Goal: Task Accomplishment & Management: Use online tool/utility

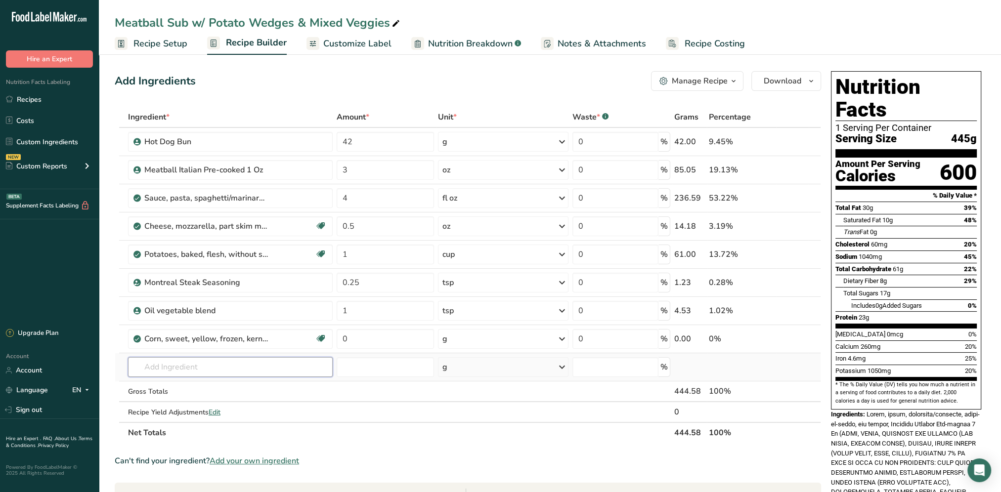
click at [168, 368] on input "text" at bounding box center [230, 367] width 205 height 20
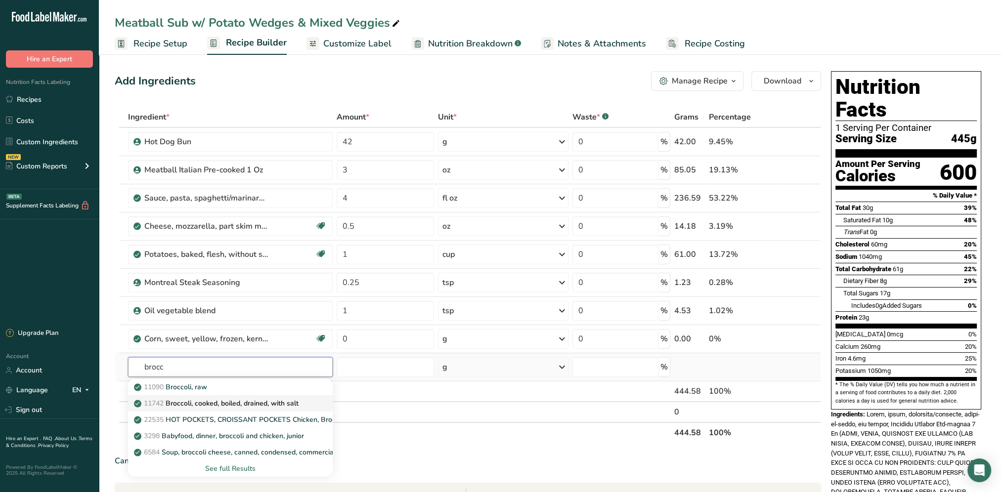
type input "brocc"
click at [280, 398] on p "11742 Broccoli, cooked, boiled, drained, with salt" at bounding box center [217, 403] width 163 height 10
type input "Broccoli, cooked, boiled, drained, with salt"
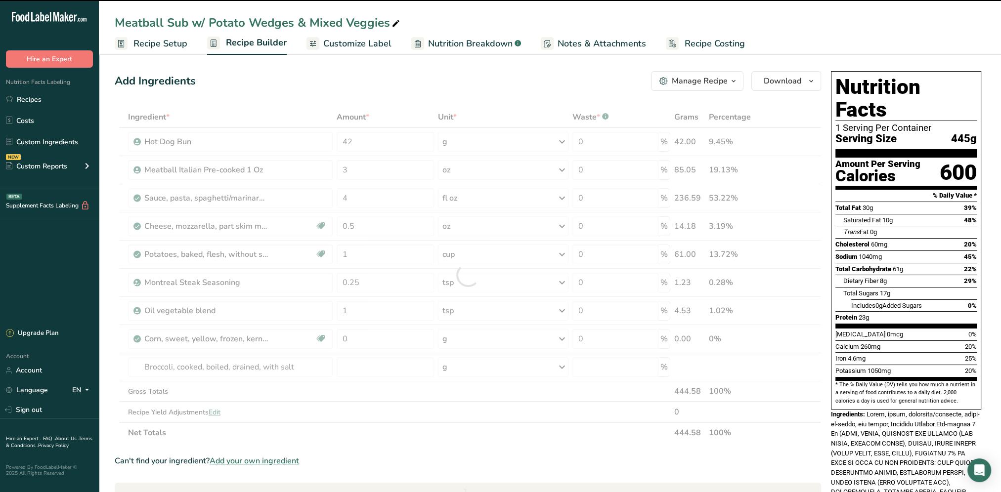
type input "0"
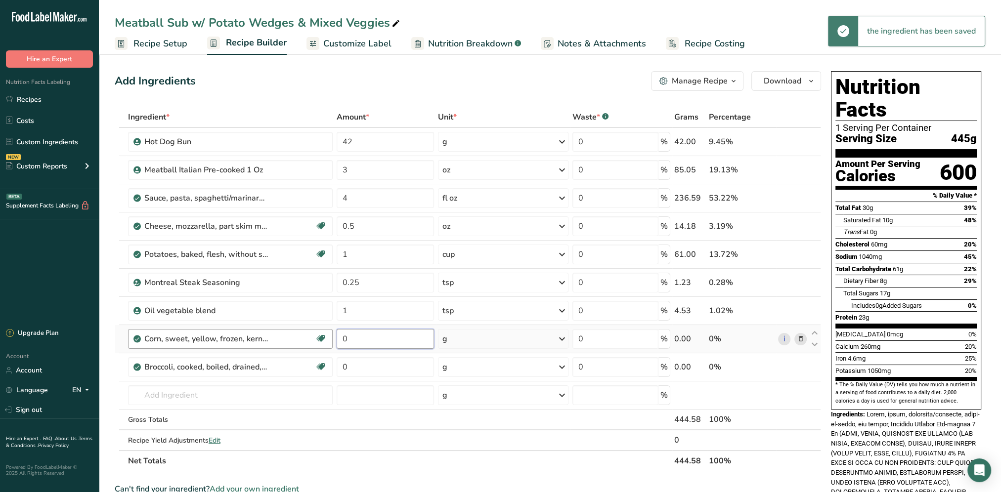
drag, startPoint x: 381, startPoint y: 333, endPoint x: 326, endPoint y: 335, distance: 54.9
click at [326, 335] on tr "Corn, sweet, yellow, frozen, kernels cut off cob, boiled, drained, without salt…" at bounding box center [467, 339] width 705 height 28
type input "0.25"
click at [556, 338] on div "Ingredient * Amount * Unit * Waste * .a-a{fill:#347362;}.b-a{fill:#fff;} Grams …" at bounding box center [468, 289] width 706 height 365
click at [564, 337] on icon at bounding box center [562, 339] width 12 height 18
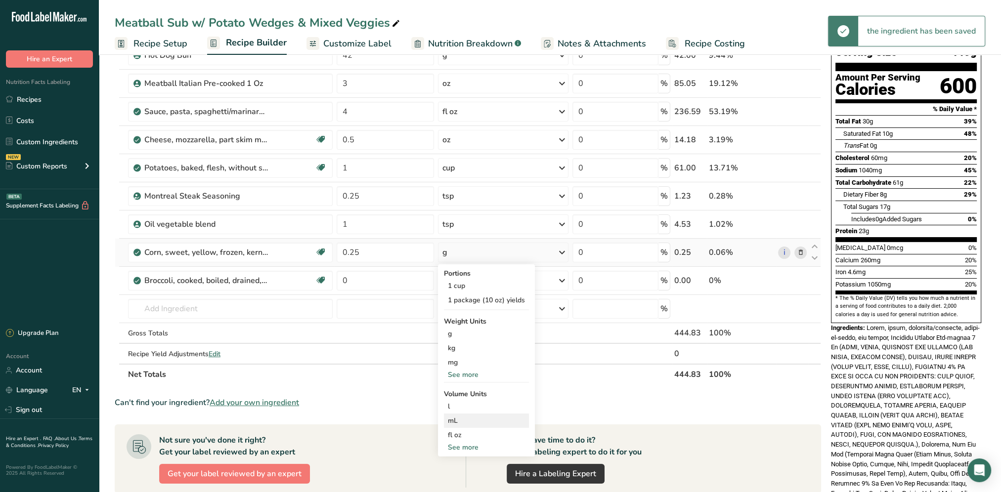
scroll to position [99, 0]
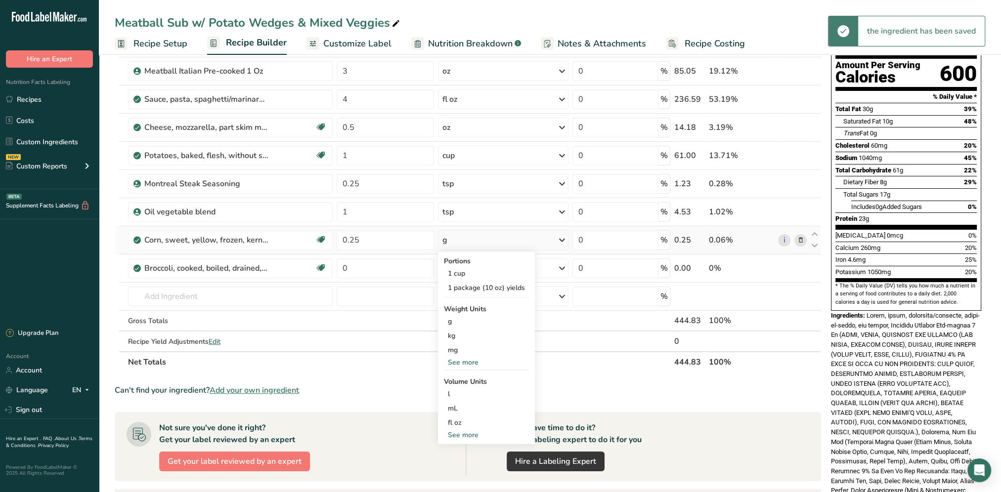
click at [465, 365] on div "See more" at bounding box center [486, 362] width 85 height 10
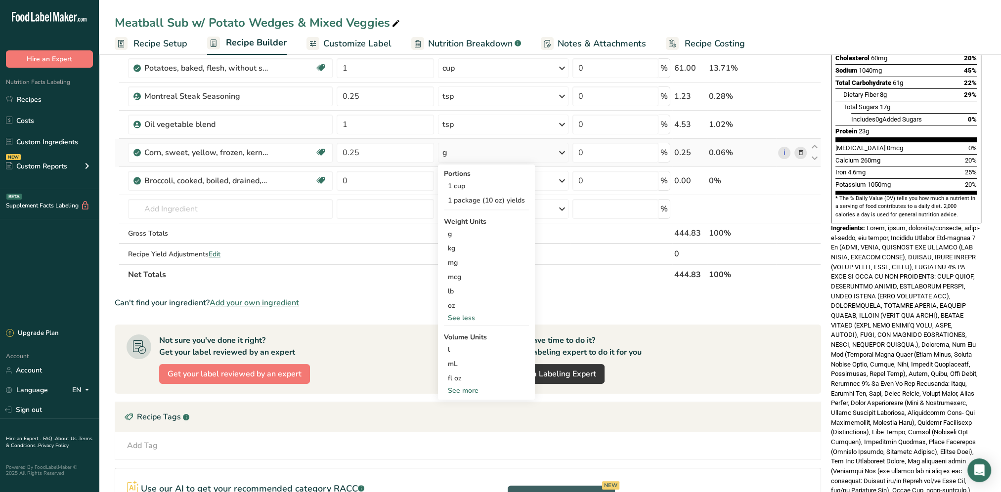
scroll to position [198, 0]
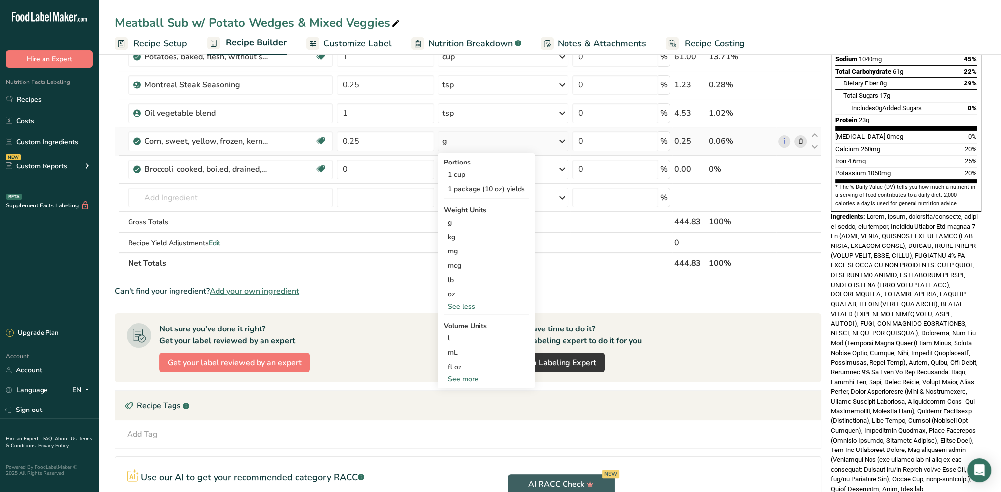
click at [468, 380] on div "See more" at bounding box center [486, 379] width 85 height 10
select select "22"
click at [459, 405] on div "cup" at bounding box center [486, 410] width 77 height 10
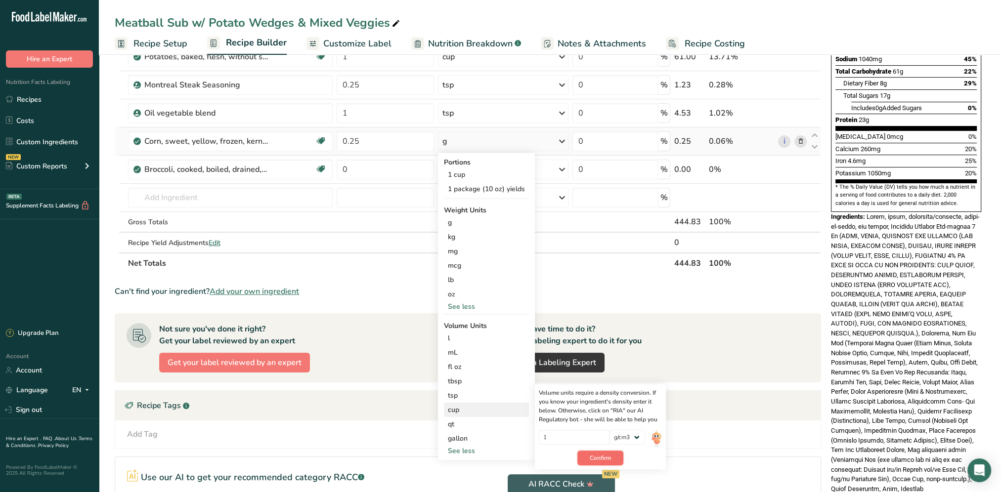
click at [604, 460] on span "Confirm" at bounding box center [600, 458] width 21 height 9
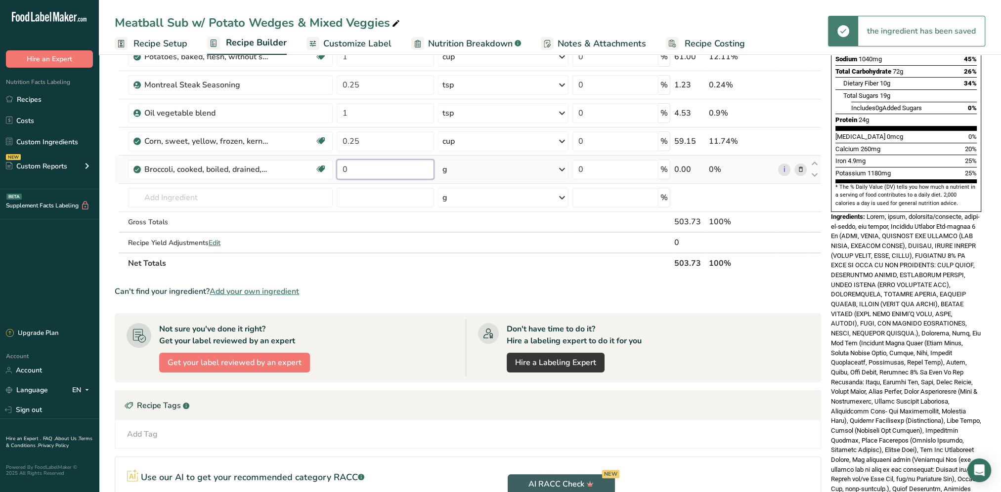
drag, startPoint x: 364, startPoint y: 168, endPoint x: 336, endPoint y: 169, distance: 28.7
click at [336, 169] on td "0" at bounding box center [385, 170] width 101 height 28
type input "0.25"
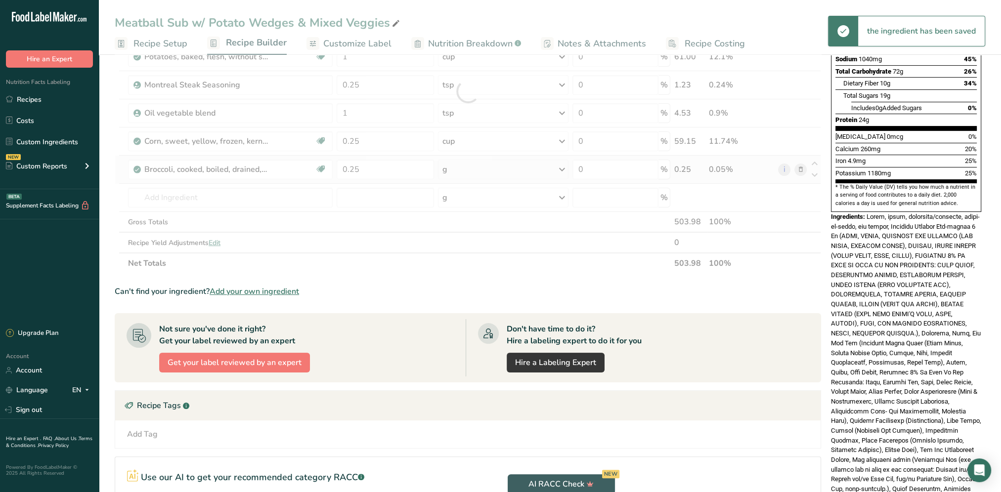
click at [534, 172] on div "Ingredient * Amount * Unit * Waste * .a-a{fill:#347362;}.b-a{fill:#fff;} Grams …" at bounding box center [468, 91] width 706 height 365
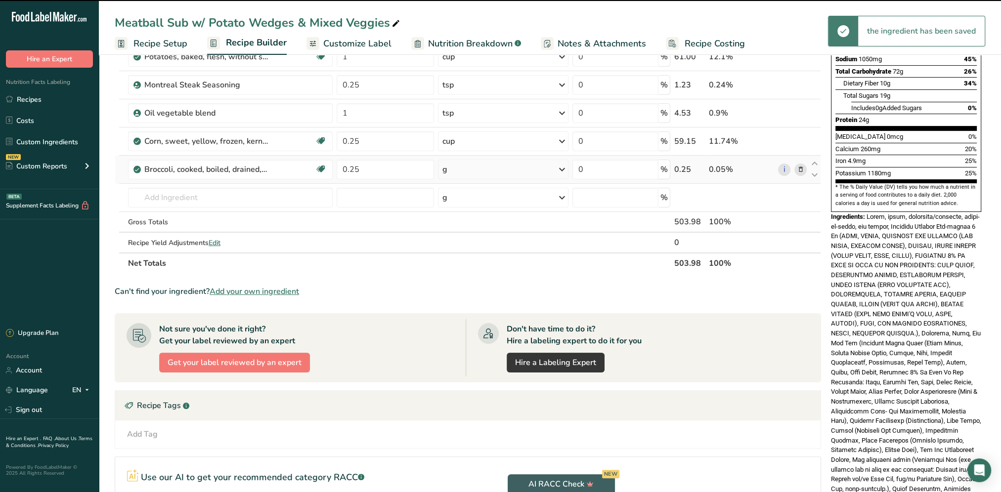
click at [563, 169] on icon at bounding box center [562, 170] width 12 height 18
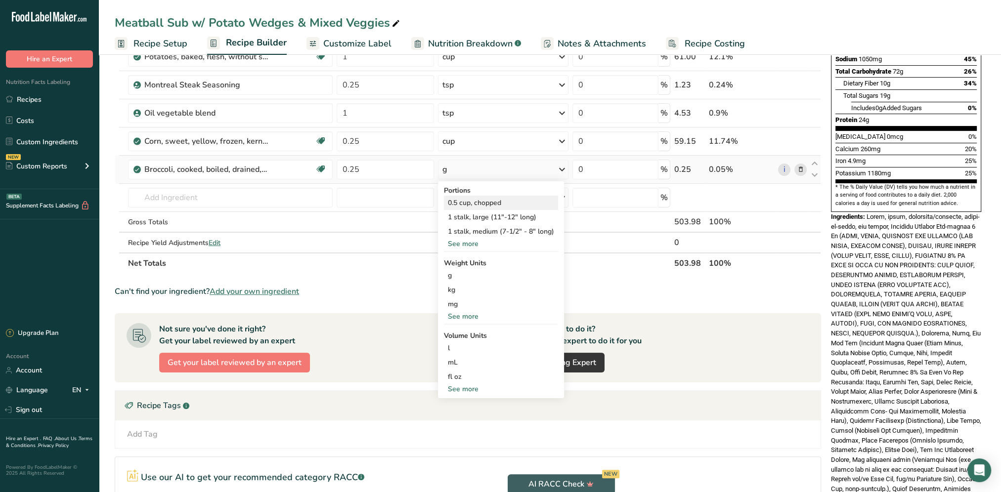
click at [478, 205] on div "0.5 cup, chopped" at bounding box center [501, 203] width 114 height 14
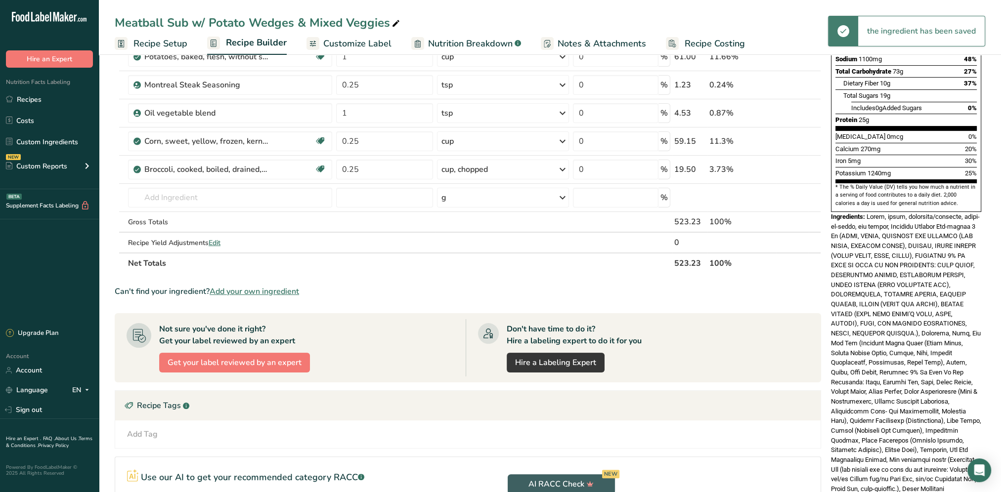
scroll to position [0, 0]
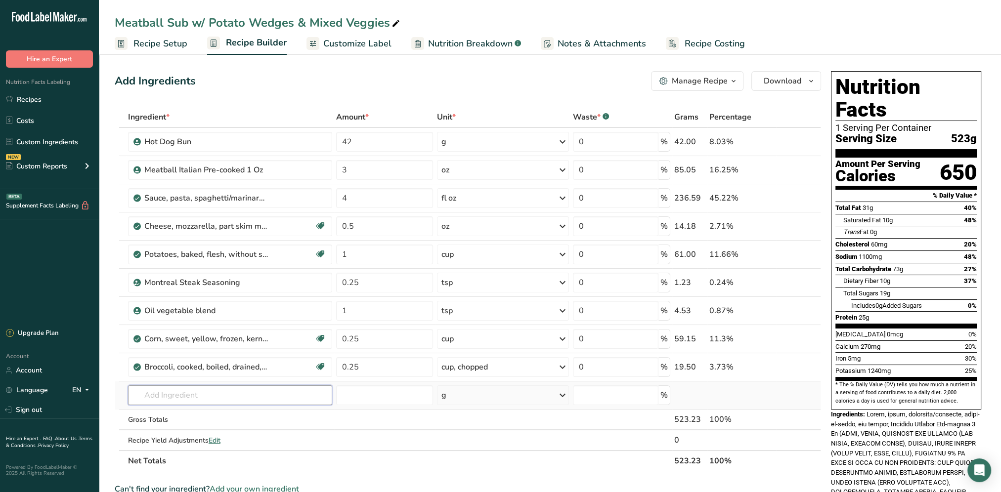
click at [176, 390] on input "text" at bounding box center [230, 395] width 204 height 20
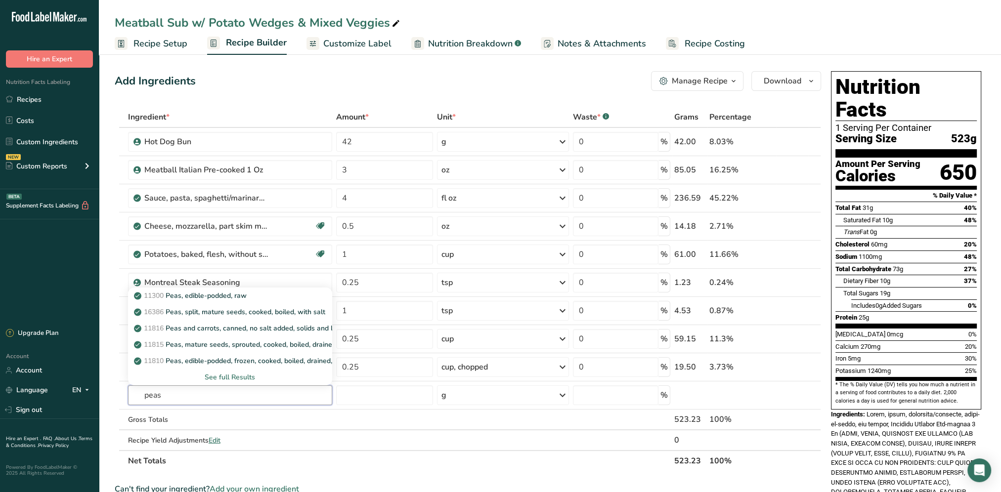
type input "peas"
click at [235, 83] on div "Add Ingredients Manage Recipe Delete Recipe Duplicate Recipe Scale Recipe Save …" at bounding box center [468, 81] width 706 height 20
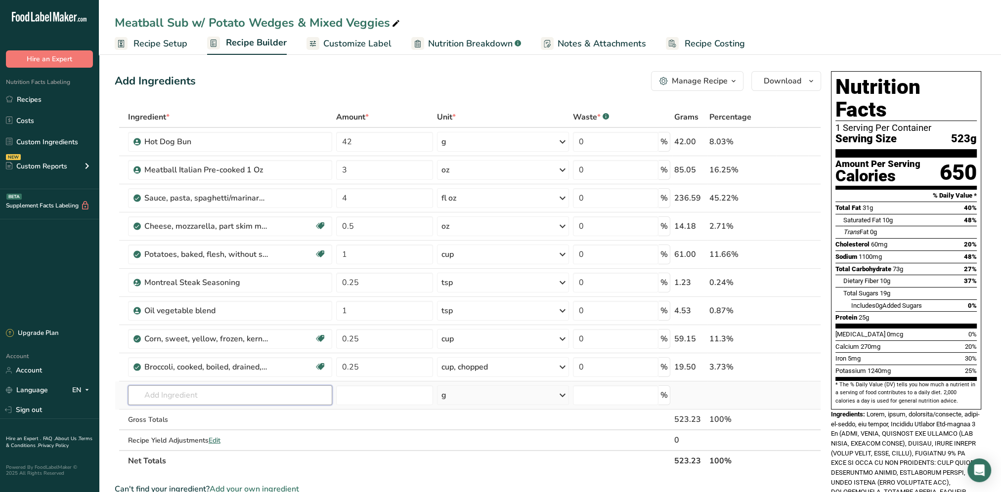
click at [158, 396] on input "text" at bounding box center [230, 395] width 204 height 20
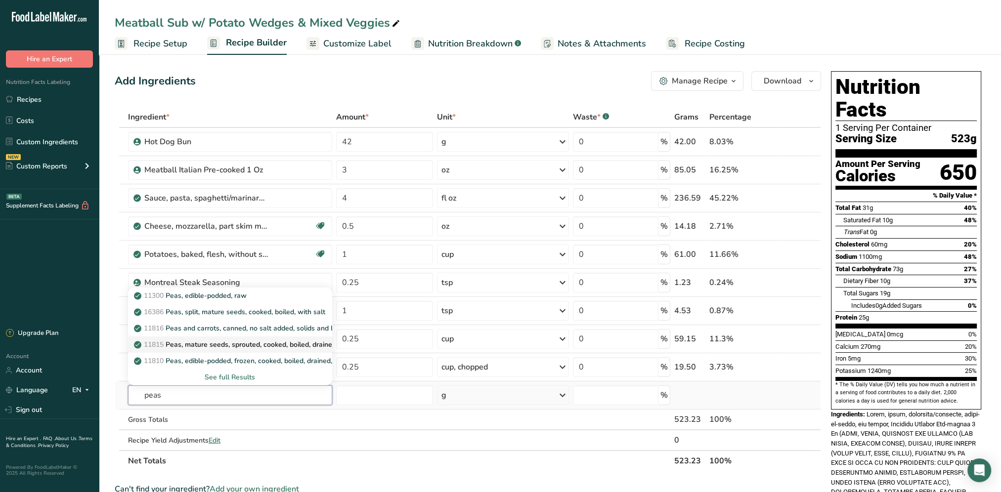
type input "peas"
click at [247, 344] on p "11815 Peas, mature seeds, sprouted, cooked, boiled, drained, with salt" at bounding box center [251, 344] width 231 height 10
type input "Peas, mature seeds, sprouted, cooked, boiled, drained, with salt"
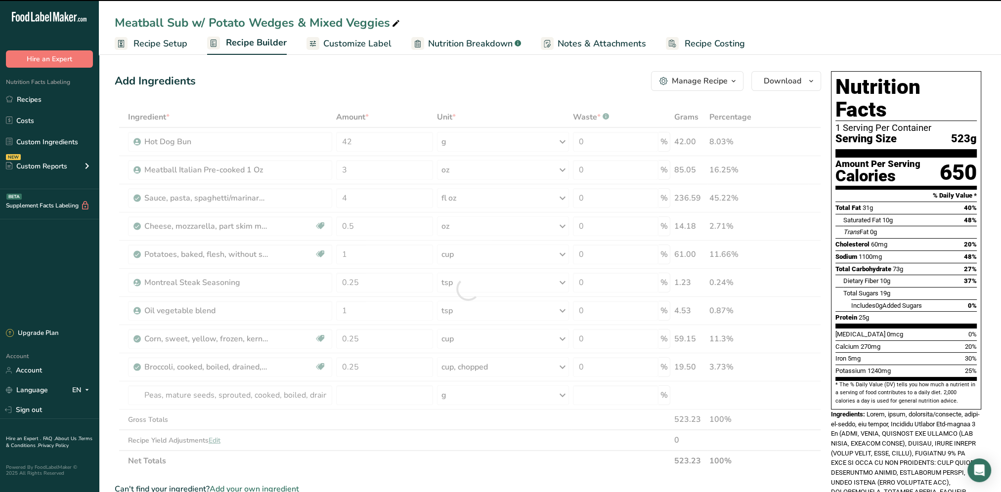
type input "0"
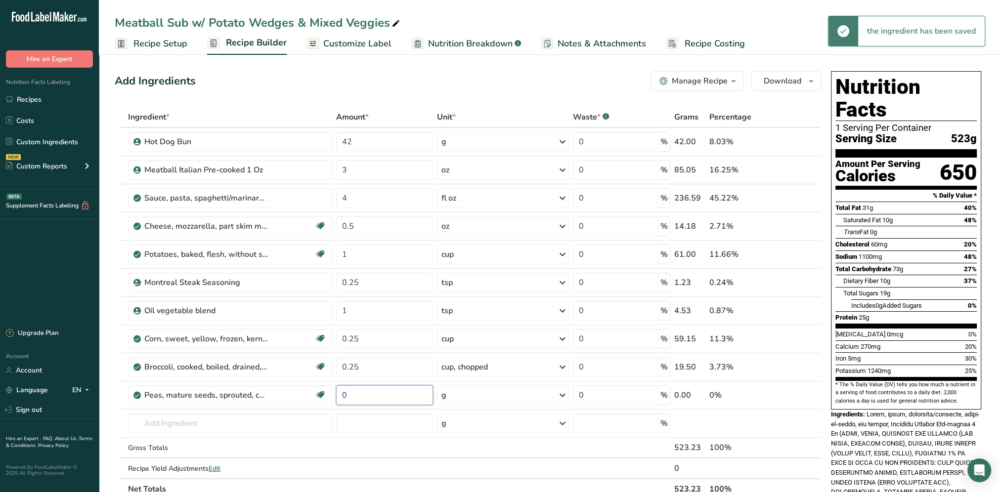
click at [373, 395] on input "0" at bounding box center [384, 395] width 97 height 20
drag, startPoint x: 373, startPoint y: 395, endPoint x: 337, endPoint y: 397, distance: 36.6
click at [337, 397] on input "0" at bounding box center [384, 395] width 97 height 20
type input "2"
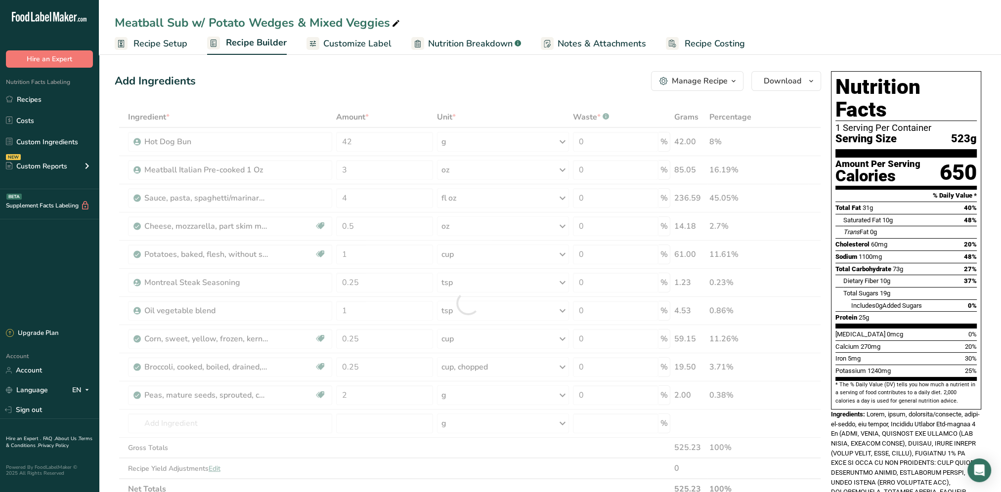
click at [423, 79] on div "Add Ingredients Manage Recipe Delete Recipe Duplicate Recipe Scale Recipe Save …" at bounding box center [468, 81] width 706 height 20
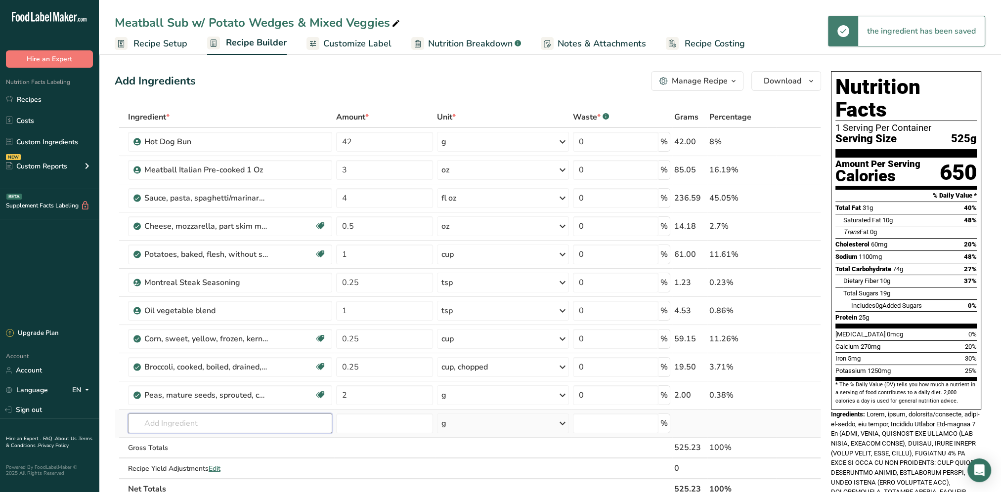
click at [208, 422] on input "text" at bounding box center [230, 424] width 204 height 20
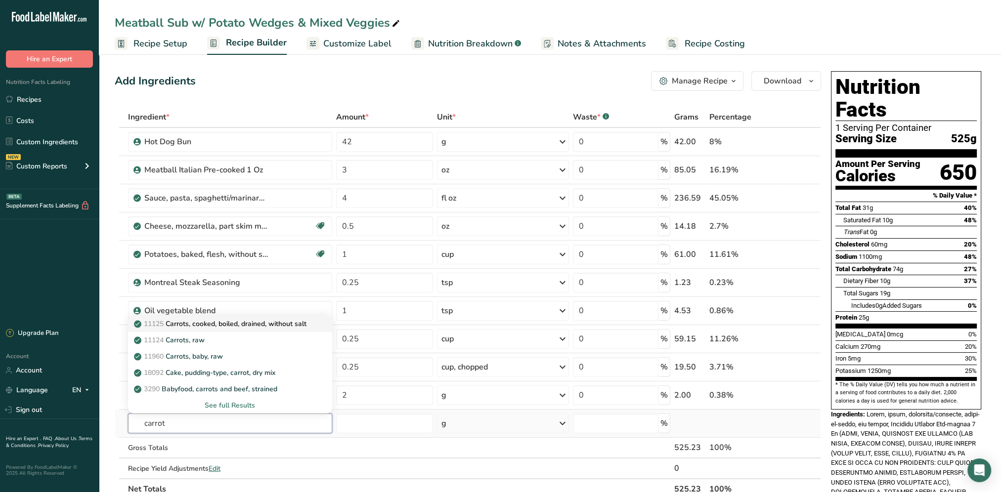
type input "carrot"
click at [252, 325] on p "11125 Carrots, cooked, boiled, drained, without salt" at bounding box center [221, 324] width 170 height 10
type input "Carrots, cooked, boiled, drained, without salt"
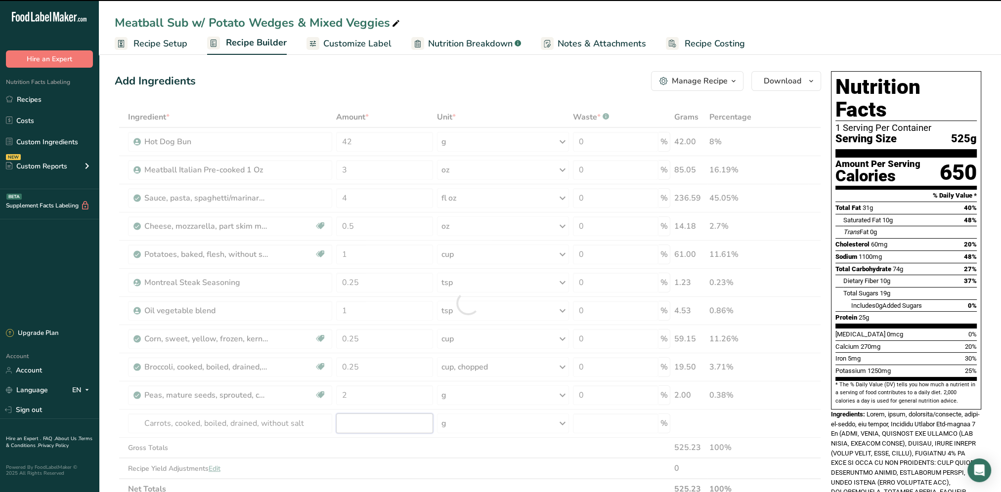
click at [365, 426] on input "number" at bounding box center [384, 424] width 97 height 20
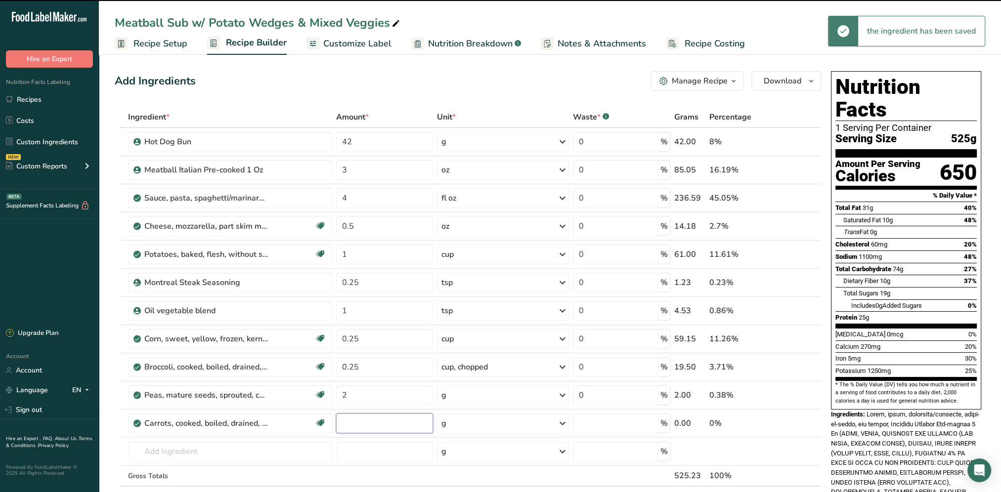
type input "0"
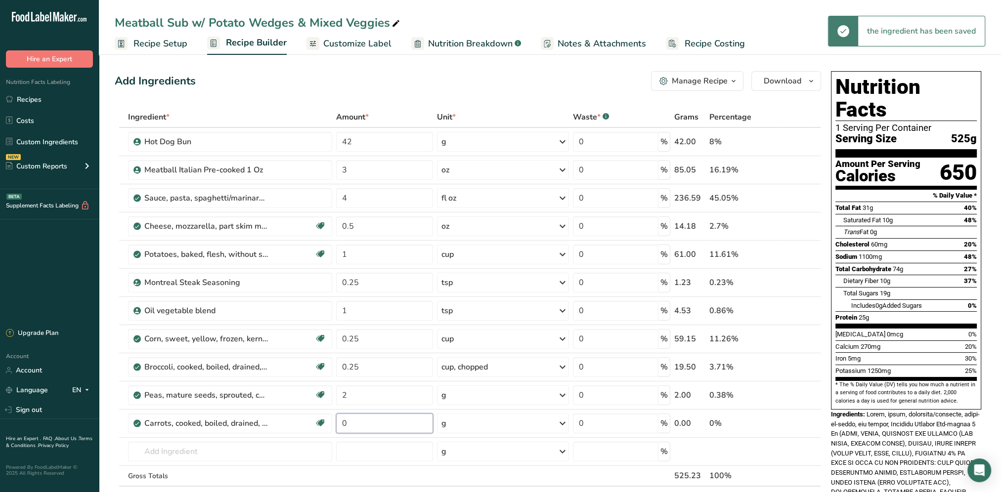
click at [365, 426] on input "0" at bounding box center [384, 424] width 97 height 20
type input "2"
click at [448, 88] on div "Add Ingredients Manage Recipe Delete Recipe Duplicate Recipe Scale Recipe Save …" at bounding box center [468, 81] width 706 height 20
click at [204, 452] on input "text" at bounding box center [230, 452] width 204 height 20
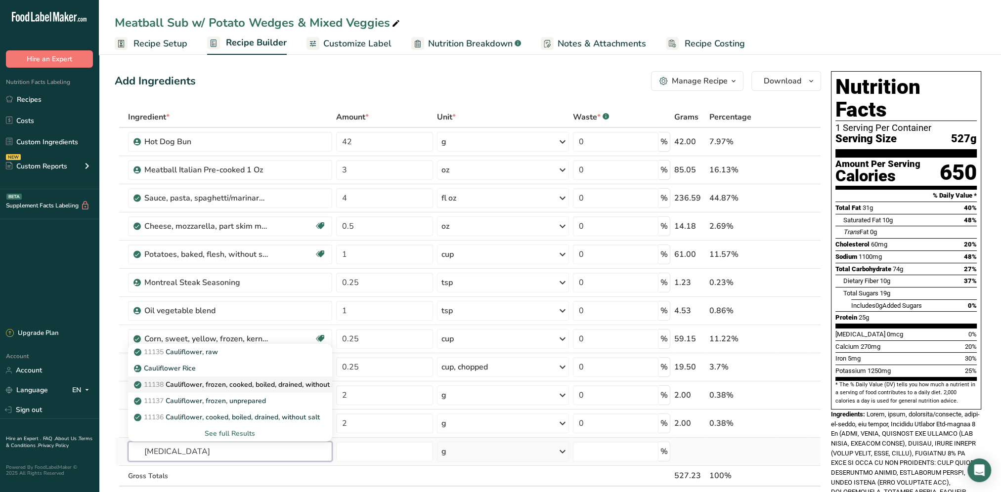
type input "[MEDICAL_DATA]"
click at [276, 383] on p "11138 Cauliflower, frozen, cooked, boiled, drained, without salt" at bounding box center [240, 385] width 208 height 10
type input "Cauliflower, frozen, cooked, boiled, drained, without salt"
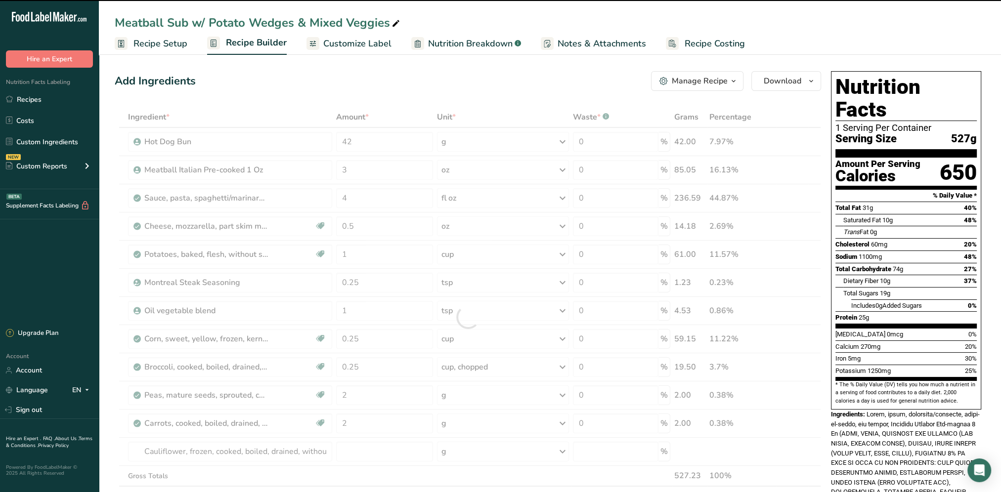
type input "0"
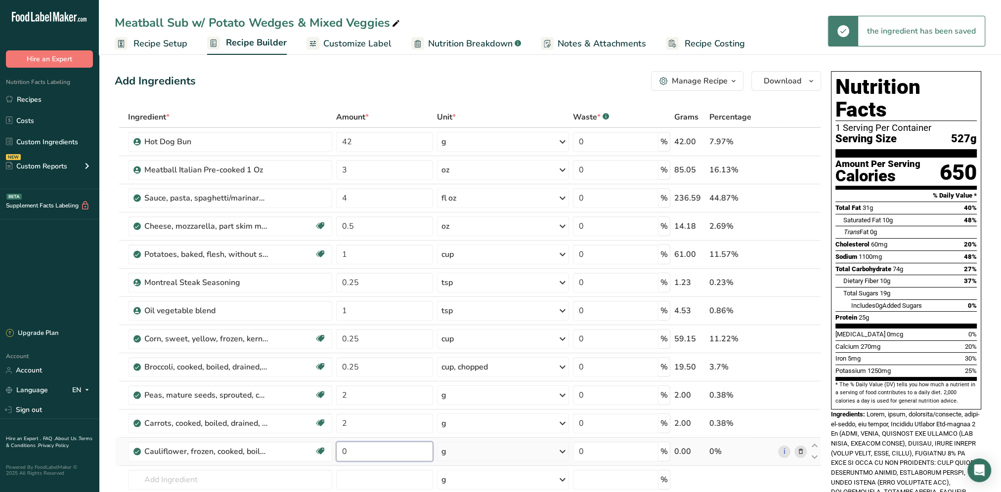
drag, startPoint x: 356, startPoint y: 447, endPoint x: 339, endPoint y: 449, distance: 16.4
click at [339, 449] on input "0" at bounding box center [384, 452] width 97 height 20
type input "2"
click at [510, 69] on div "Add Ingredients Manage Recipe Delete Recipe Duplicate Recipe Scale Recipe Save …" at bounding box center [471, 473] width 712 height 812
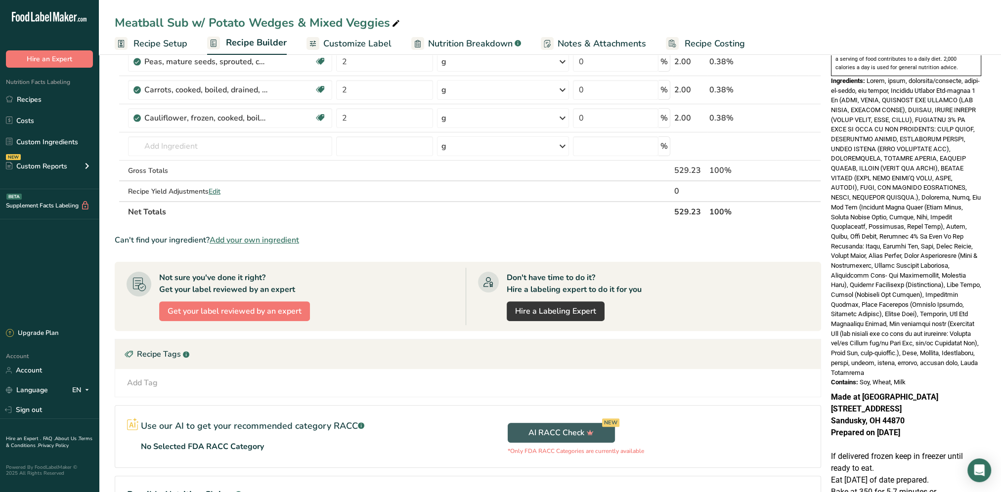
scroll to position [400, 0]
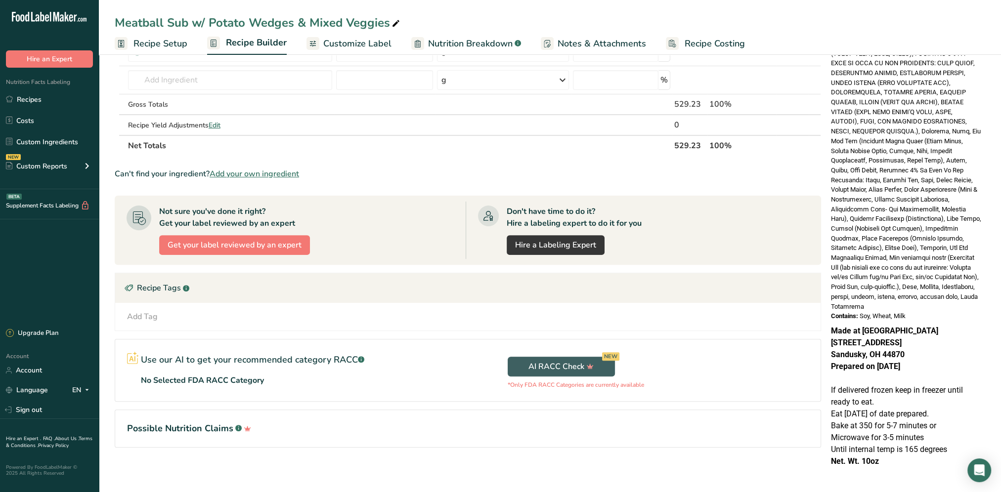
click at [892, 362] on strong "Prepared on [DATE]" at bounding box center [865, 366] width 69 height 9
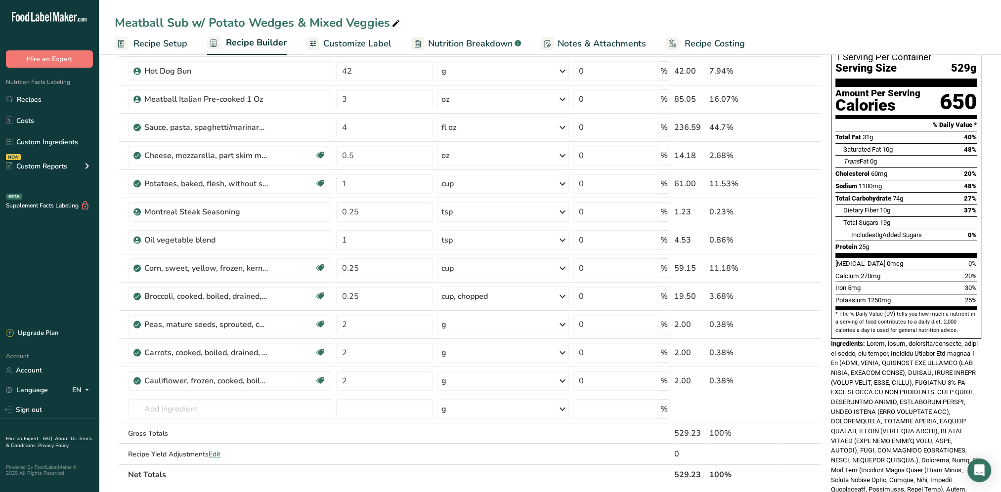
scroll to position [0, 0]
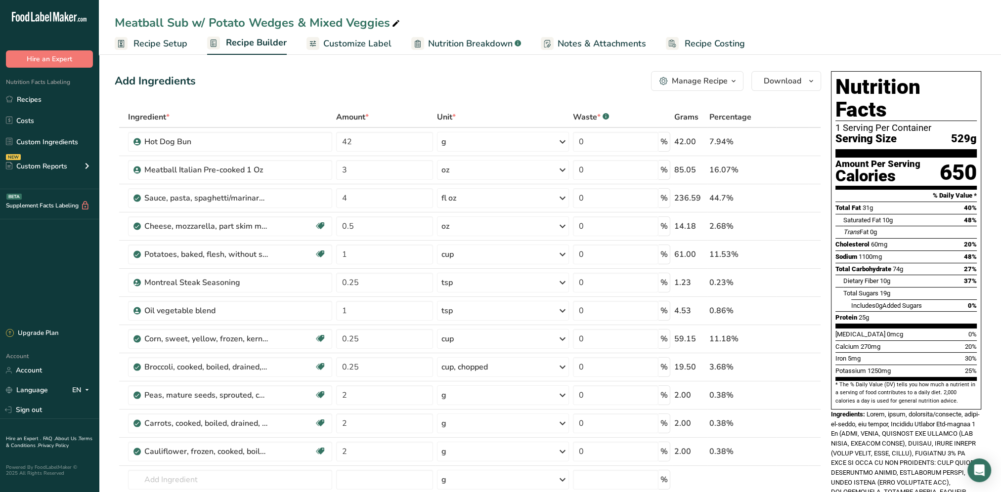
click at [342, 47] on span "Customize Label" at bounding box center [357, 43] width 68 height 13
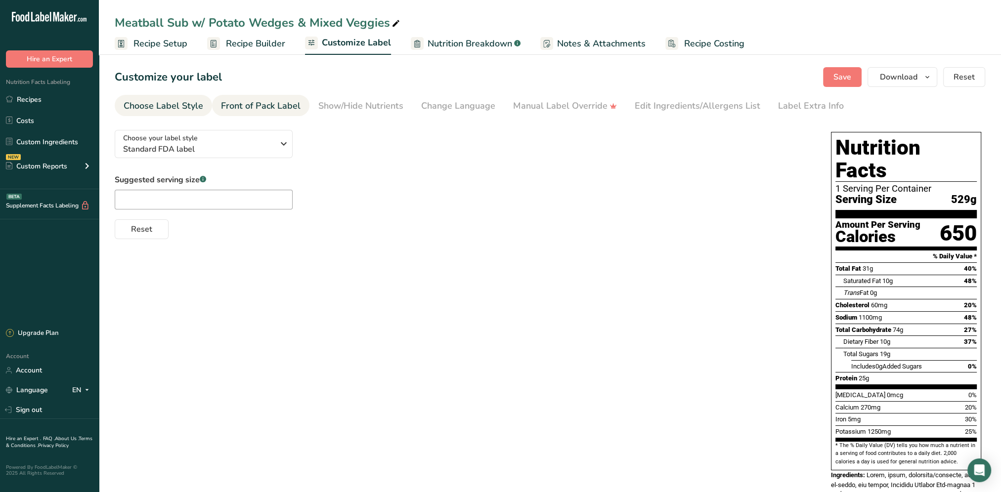
click at [253, 100] on div "Front of Pack Label" at bounding box center [261, 105] width 80 height 13
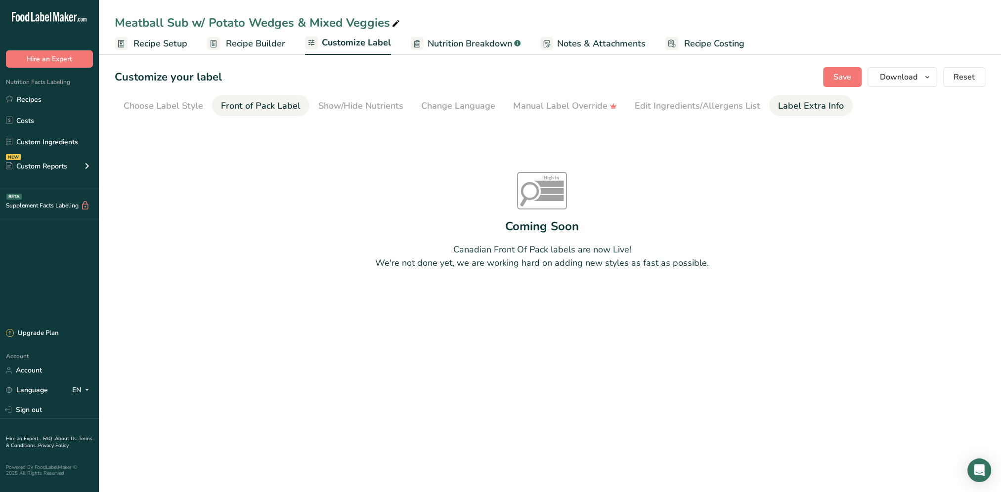
click at [814, 99] on link "Label Extra Info" at bounding box center [811, 106] width 66 height 22
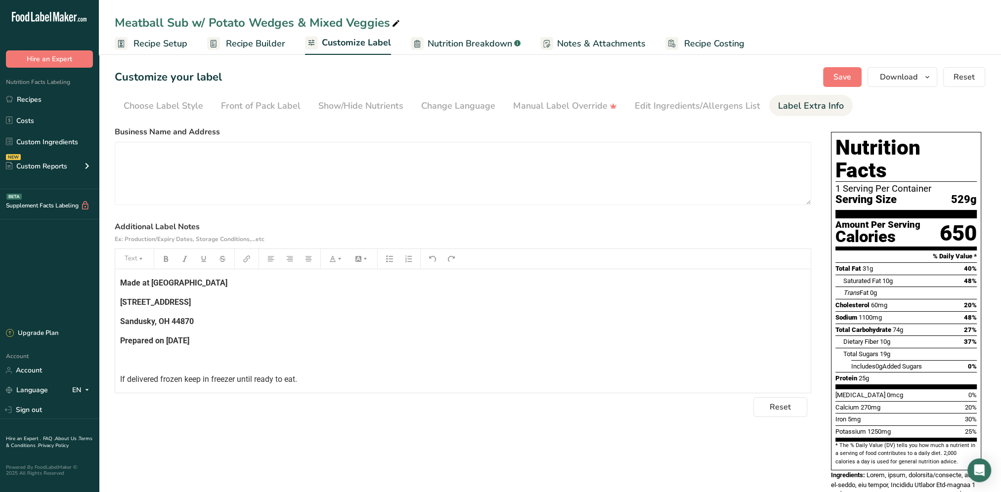
click at [176, 342] on span "Prepared on [DATE]" at bounding box center [154, 340] width 69 height 9
click at [850, 84] on button "Save" at bounding box center [842, 77] width 39 height 20
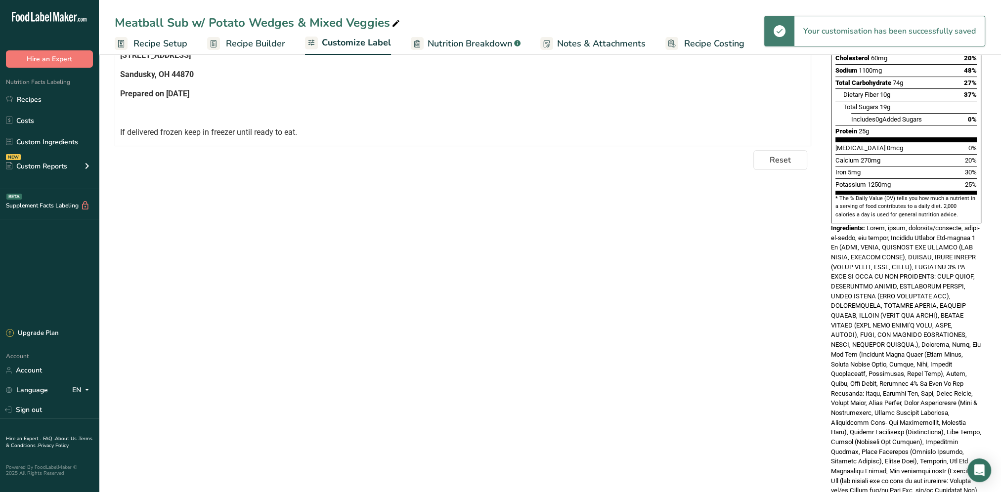
scroll to position [439, 0]
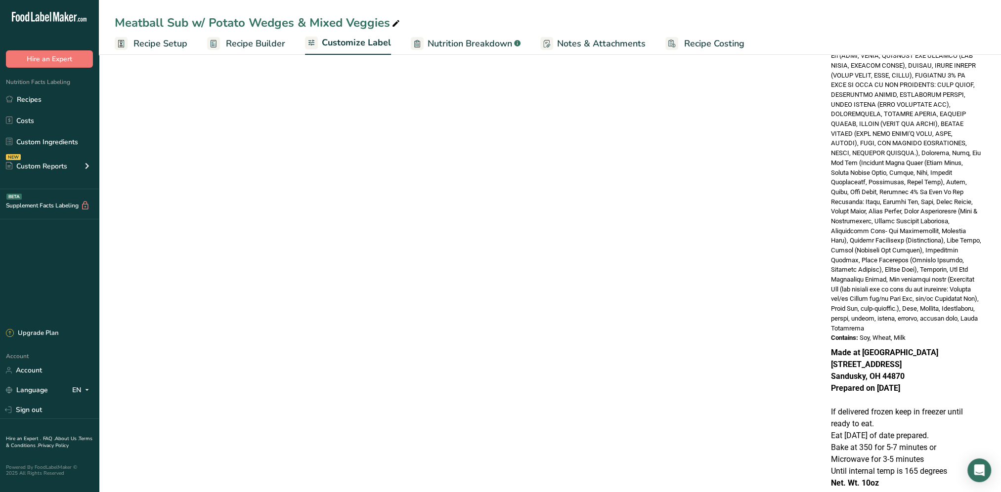
click at [164, 37] on span "Recipe Setup" at bounding box center [160, 43] width 54 height 13
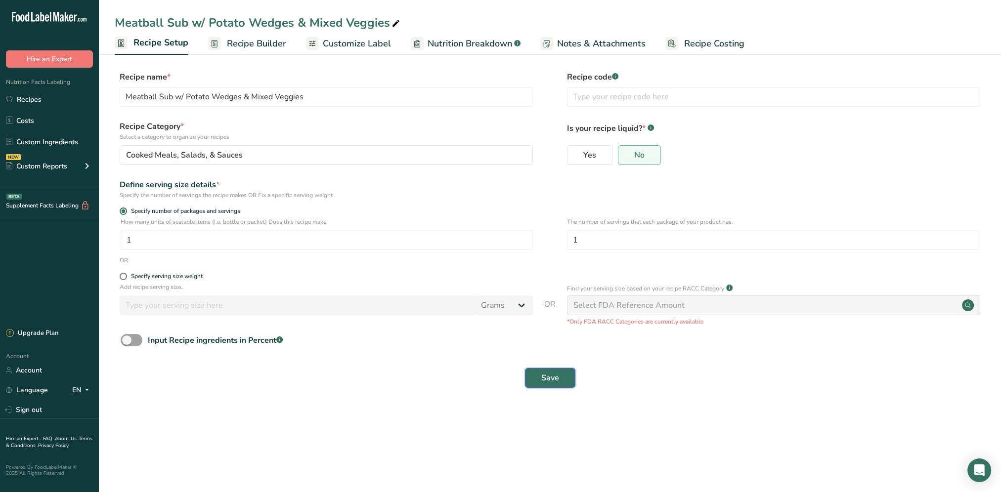
click at [548, 377] on span "Save" at bounding box center [550, 378] width 18 height 12
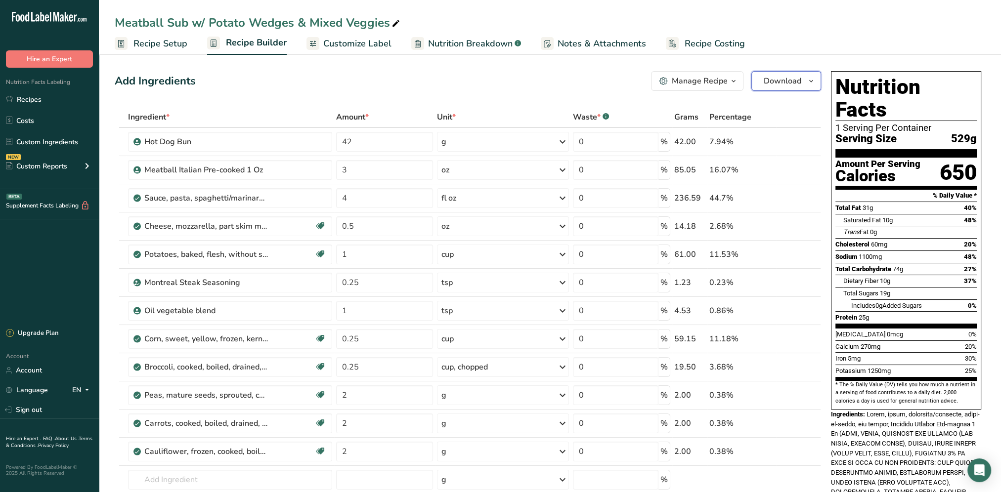
click at [774, 81] on span "Download" at bounding box center [782, 81] width 38 height 12
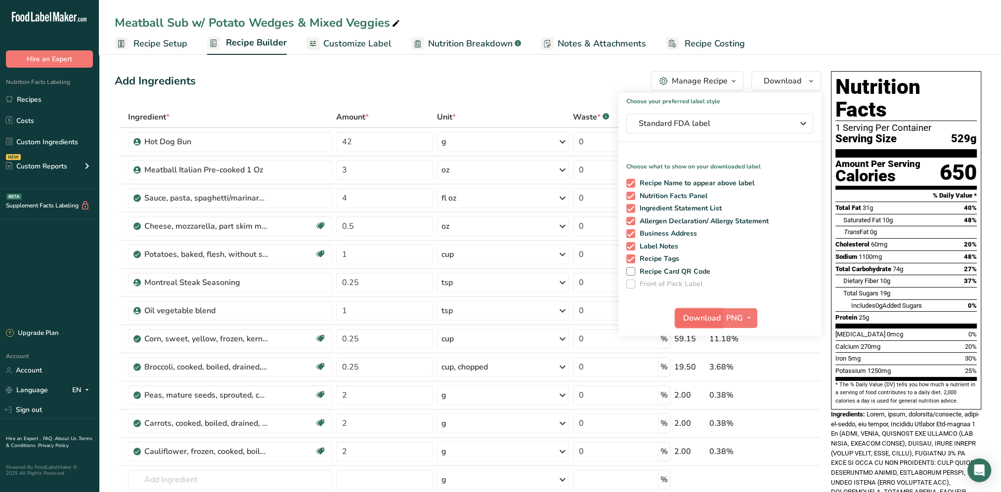
click at [697, 319] on span "Download" at bounding box center [702, 318] width 38 height 12
